Goal: Task Accomplishment & Management: Manage account settings

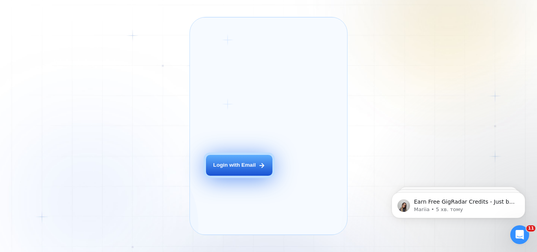
click at [251, 172] on button "Login with Email" at bounding box center [239, 165] width 66 height 21
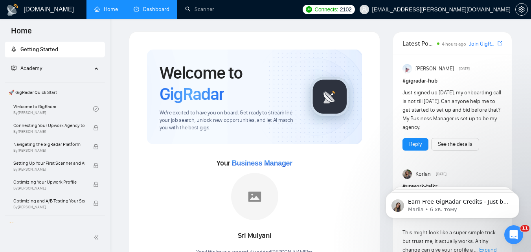
click at [164, 9] on link "Dashboard" at bounding box center [152, 9] width 36 height 7
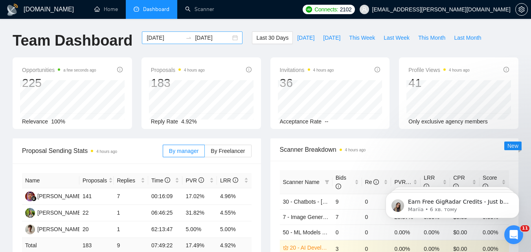
click at [170, 37] on input "[DATE]" at bounding box center [165, 37] width 36 height 9
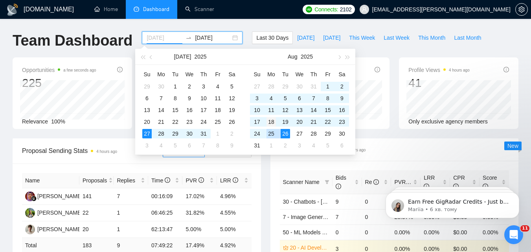
type input "[DATE]"
click at [273, 121] on div "18" at bounding box center [270, 121] width 9 height 9
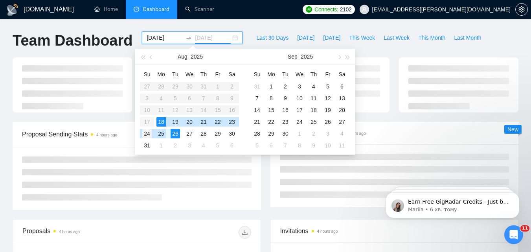
type input "[DATE]"
click at [149, 136] on div "24" at bounding box center [146, 133] width 9 height 9
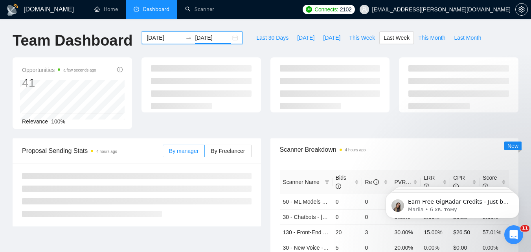
click at [226, 136] on div "Opportunities a few seconds ago 41 Relevance 100%" at bounding box center [265, 97] width 515 height 81
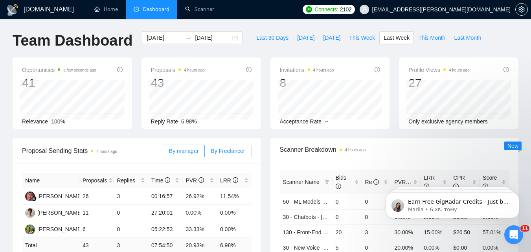
click at [226, 149] on span "By Freelancer" at bounding box center [228, 151] width 34 height 6
click at [205, 153] on input "By Freelancer" at bounding box center [205, 153] width 0 height 0
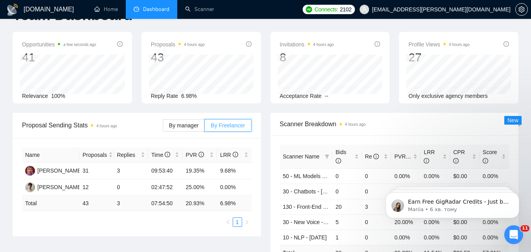
scroll to position [39, 0]
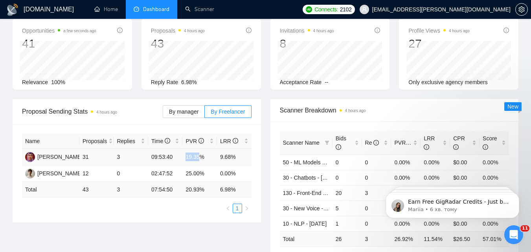
drag, startPoint x: 186, startPoint y: 158, endPoint x: 198, endPoint y: 159, distance: 12.2
click at [198, 159] on td "19.35%" at bounding box center [199, 157] width 35 height 17
copy td "19.35"
click at [118, 158] on td "3" at bounding box center [131, 157] width 35 height 17
drag, startPoint x: 220, startPoint y: 158, endPoint x: 230, endPoint y: 158, distance: 9.8
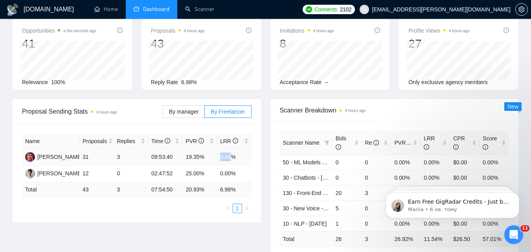
click at [230, 158] on td "9.68%" at bounding box center [234, 157] width 35 height 17
copy td "9.68"
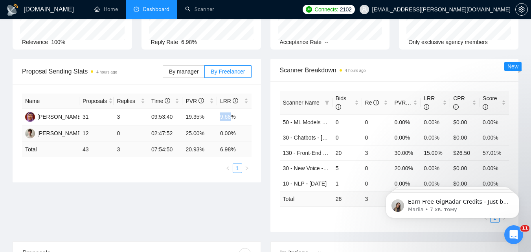
scroll to position [79, 0]
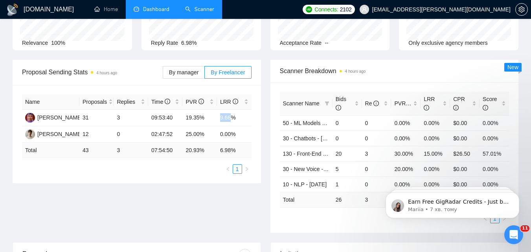
click at [194, 6] on link "Scanner" at bounding box center [199, 9] width 29 height 7
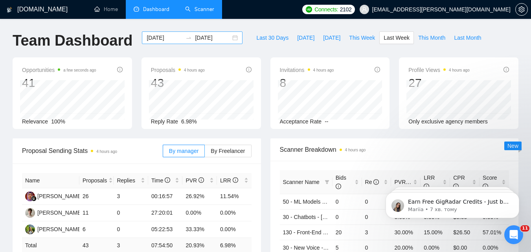
click at [169, 35] on input "[DATE]" at bounding box center [165, 37] width 36 height 9
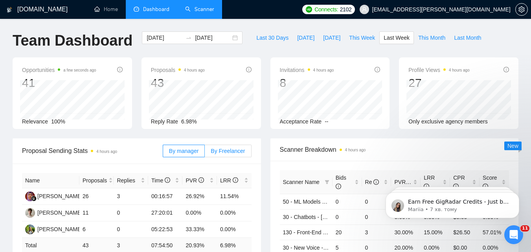
click at [212, 150] on label "By Freelancer" at bounding box center [228, 151] width 46 height 13
click at [205, 153] on input "By Freelancer" at bounding box center [205, 153] width 0 height 0
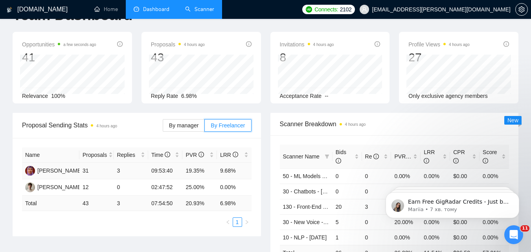
scroll to position [39, 0]
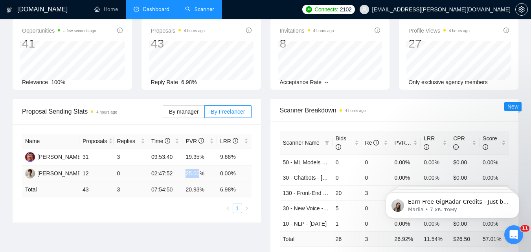
drag, startPoint x: 187, startPoint y: 172, endPoint x: 198, endPoint y: 173, distance: 11.8
click at [198, 173] on td "25.00%" at bounding box center [199, 173] width 35 height 17
copy td "25.00"
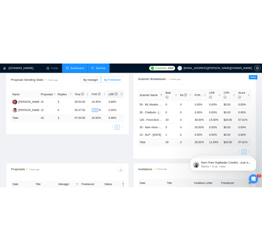
scroll to position [0, 0]
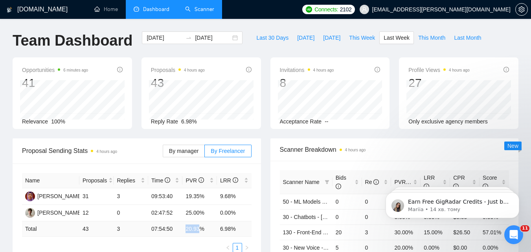
drag, startPoint x: 187, startPoint y: 230, endPoint x: 198, endPoint y: 231, distance: 11.4
click at [198, 231] on td "20.93 %" at bounding box center [199, 228] width 35 height 15
copy td "20.93"
drag, startPoint x: 220, startPoint y: 228, endPoint x: 231, endPoint y: 228, distance: 10.2
click at [231, 228] on td "6.98 %" at bounding box center [234, 228] width 35 height 15
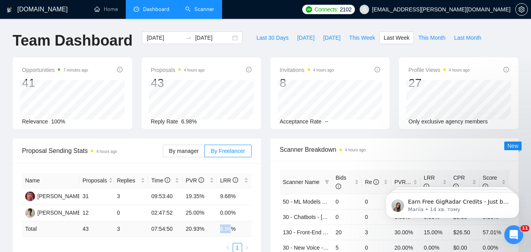
copy td "6.98"
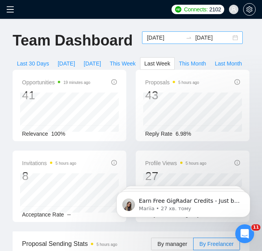
click at [149, 38] on input "[DATE]" at bounding box center [165, 37] width 36 height 9
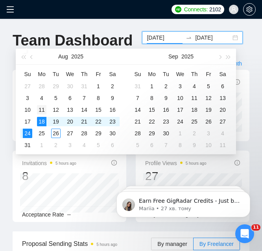
type input "[DATE]"
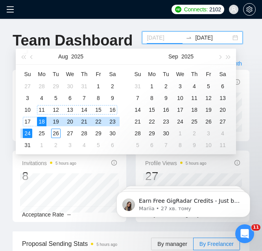
click at [43, 110] on div "11" at bounding box center [41, 109] width 9 height 9
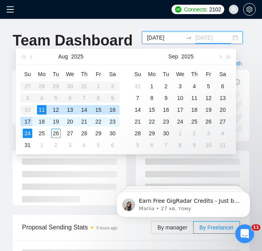
type input "[DATE]"
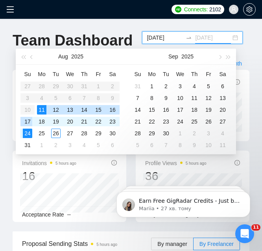
click at [27, 123] on div "17" at bounding box center [27, 121] width 9 height 9
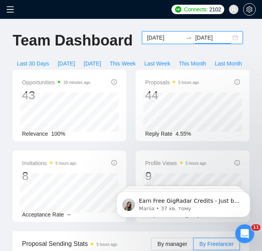
click at [147, 32] on div "[DATE] [DATE]" at bounding box center [192, 37] width 101 height 13
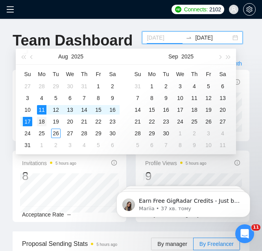
type input "[DATE]"
click at [41, 121] on div "18" at bounding box center [41, 121] width 9 height 9
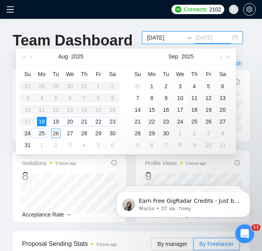
type input "[DATE]"
click at [29, 132] on div "24" at bounding box center [27, 133] width 9 height 9
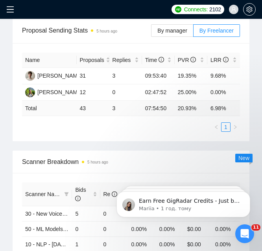
scroll to position [203, 0]
